Goal: Check status

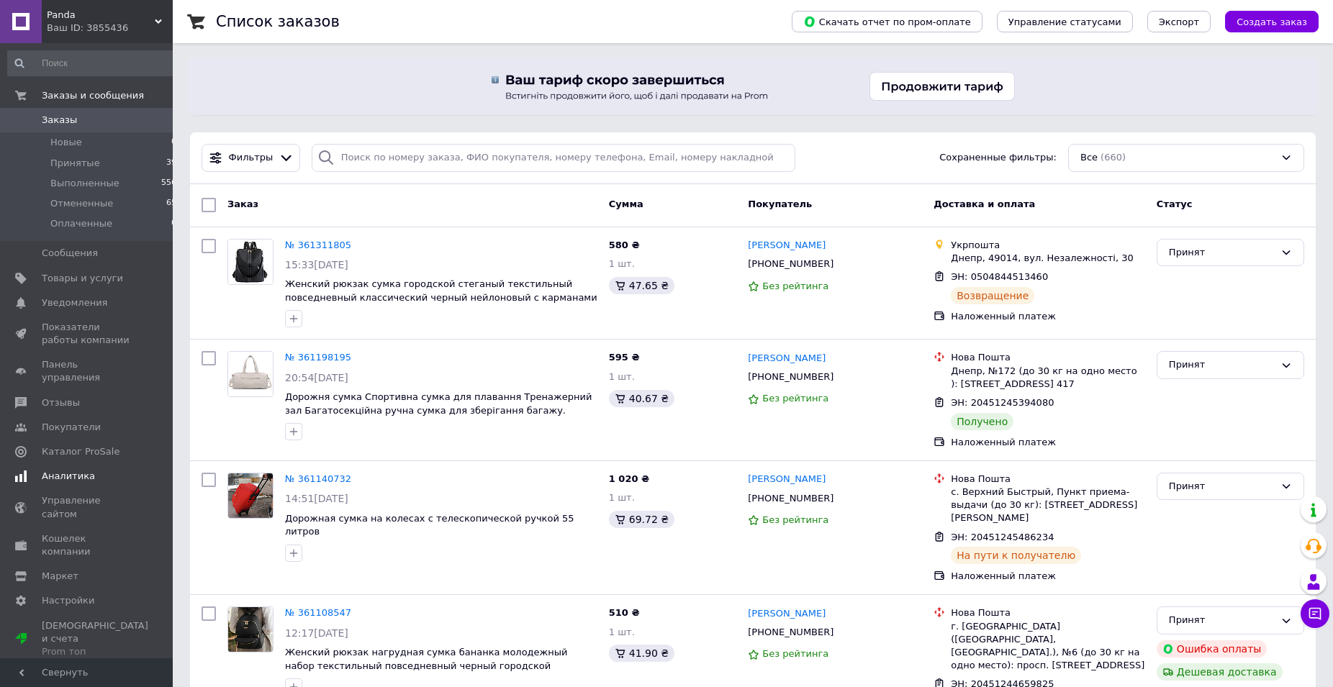
click at [55, 470] on span "Аналитика" at bounding box center [68, 476] width 53 height 13
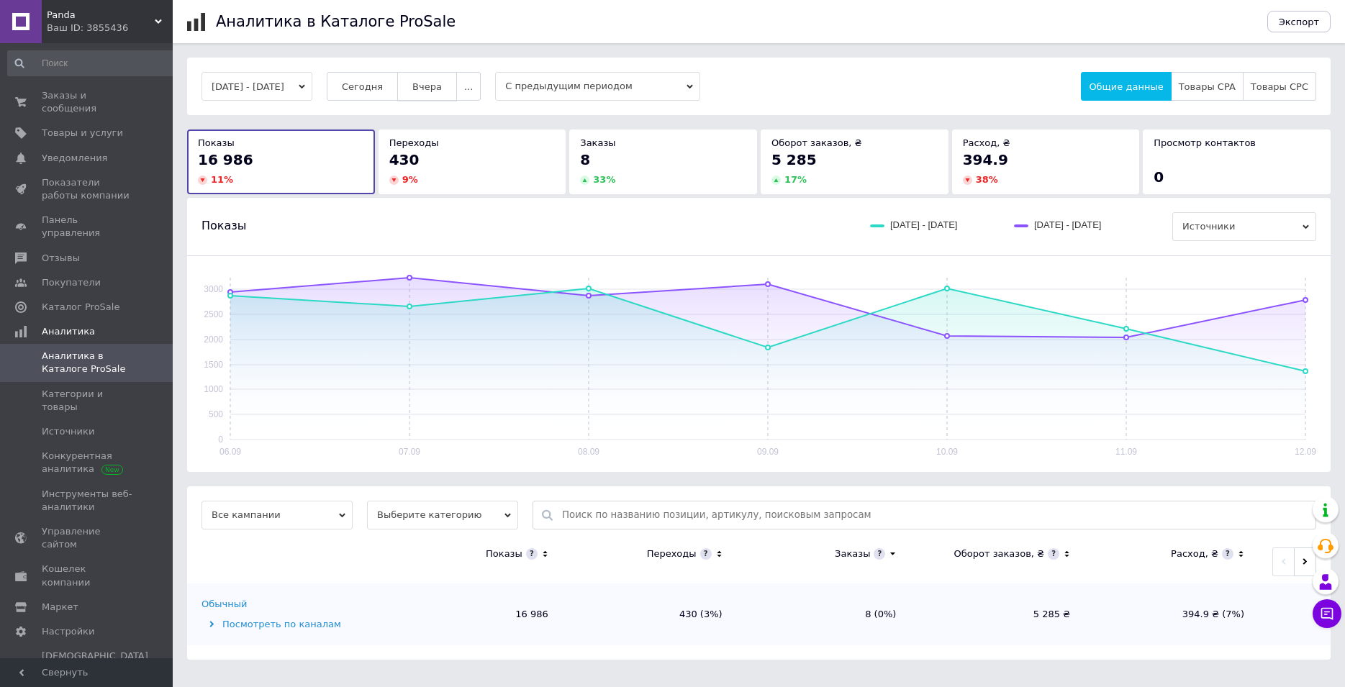
click at [453, 93] on button "Вчера" at bounding box center [427, 86] width 60 height 29
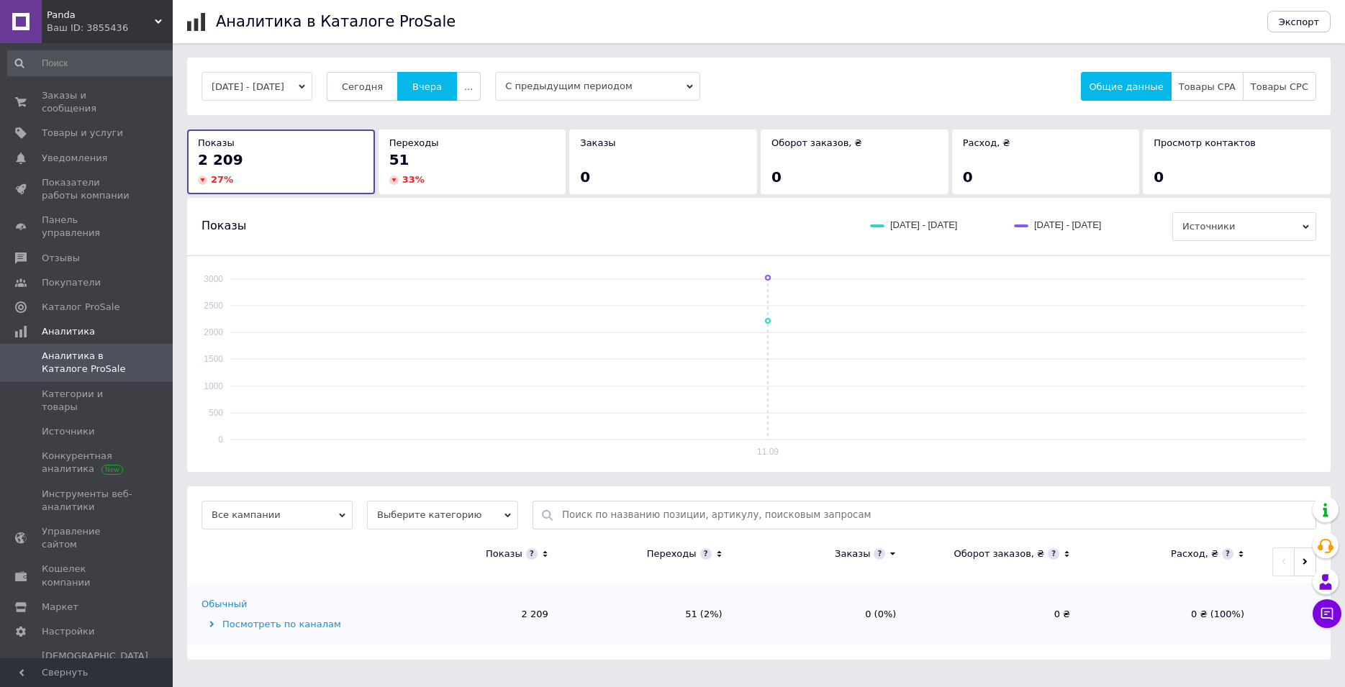
click at [378, 94] on button "Сегодня" at bounding box center [362, 86] width 71 height 29
click at [112, 95] on span "Заказы и сообщения" at bounding box center [87, 102] width 91 height 26
